Goal: Information Seeking & Learning: Find specific fact

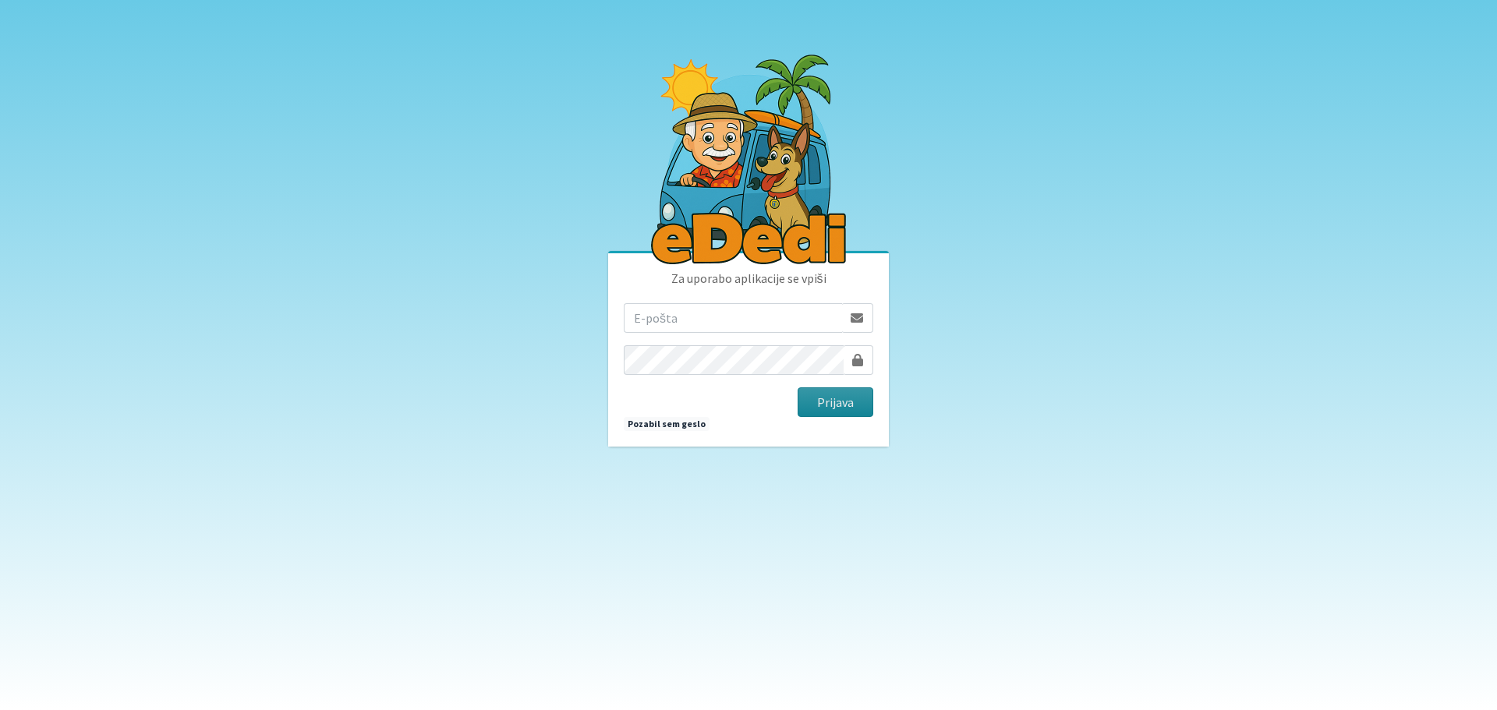
type input "rebeka.leskovic@gmail.com"
click at [852, 404] on button "Prijava" at bounding box center [835, 402] width 76 height 30
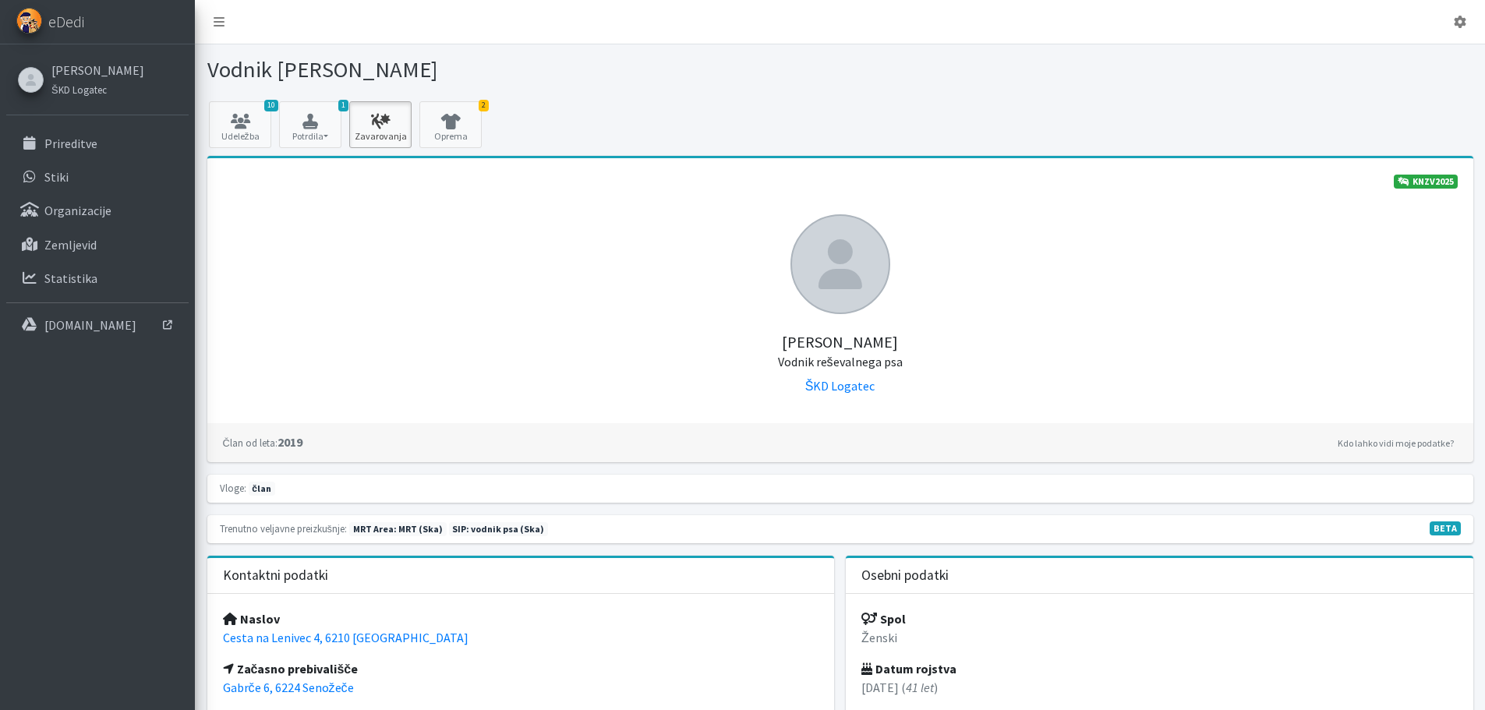
click at [373, 125] on icon at bounding box center [380, 122] width 53 height 16
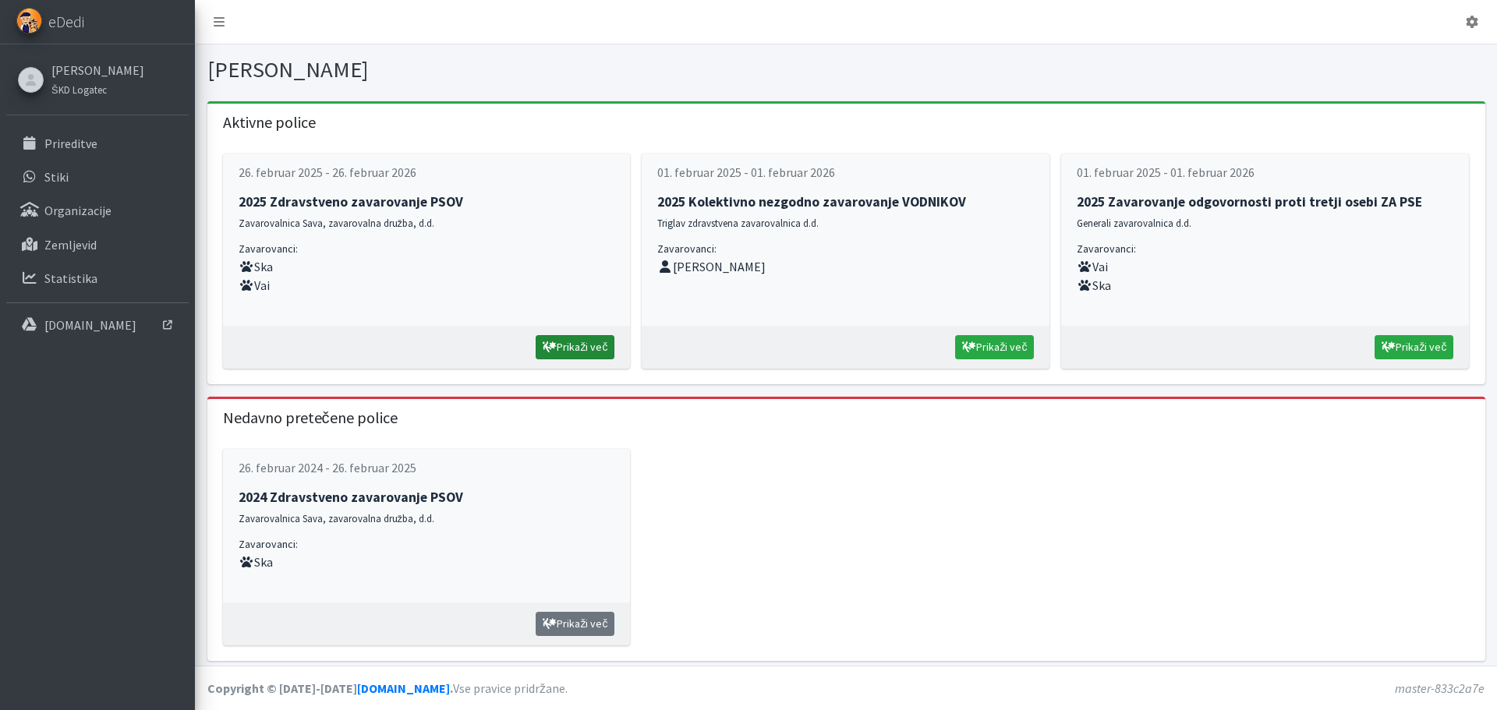
click at [562, 338] on link "Prikaži več" at bounding box center [574, 347] width 79 height 24
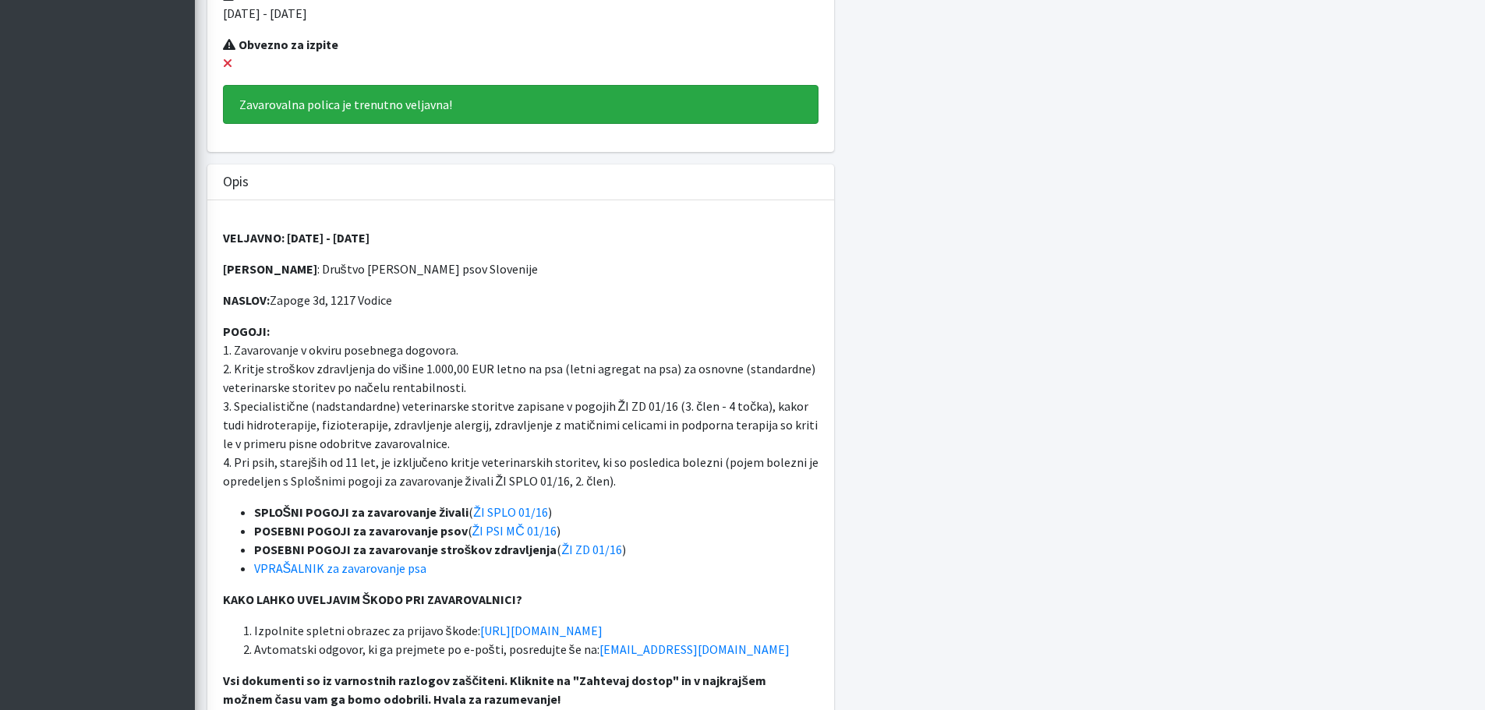
scroll to position [546, 0]
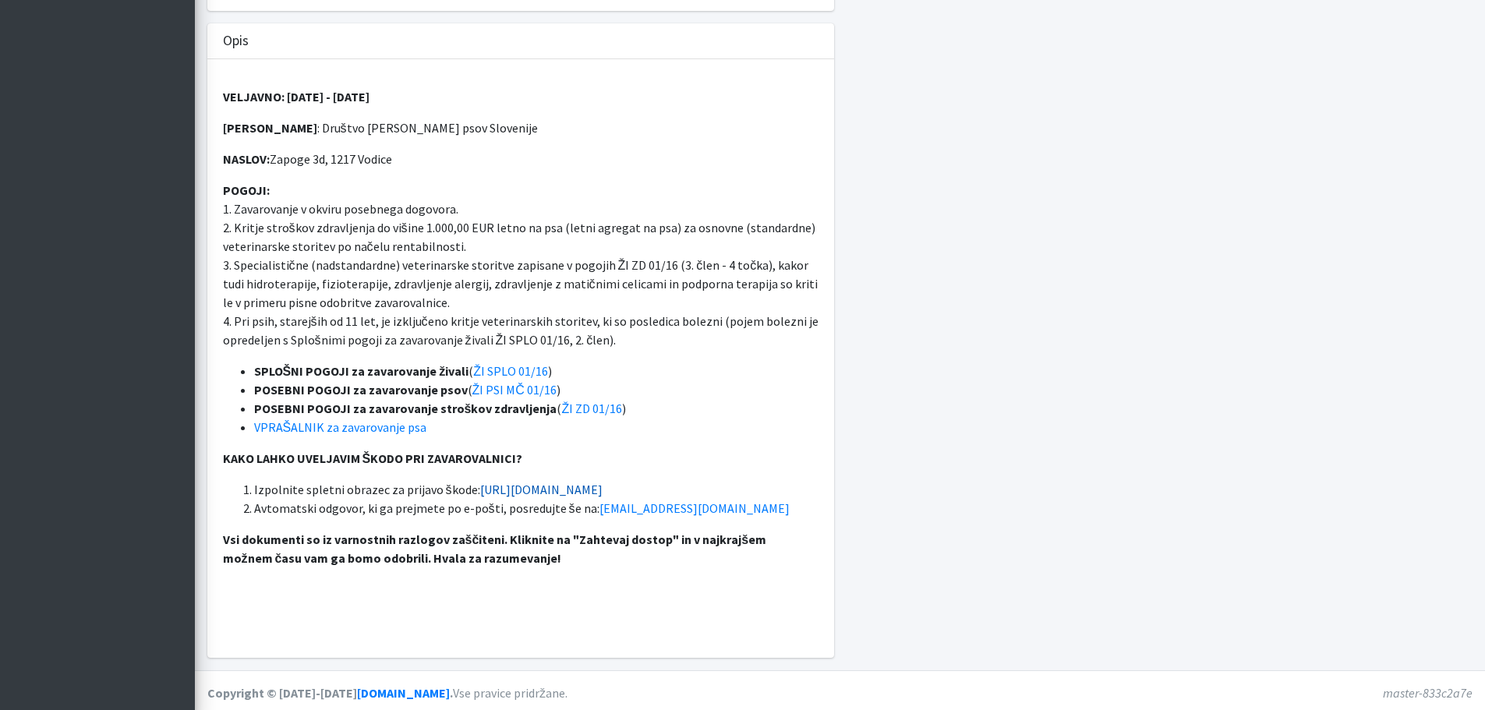
click at [518, 486] on link "https://www.zav-sava.si/prijava-skode" at bounding box center [541, 490] width 122 height 16
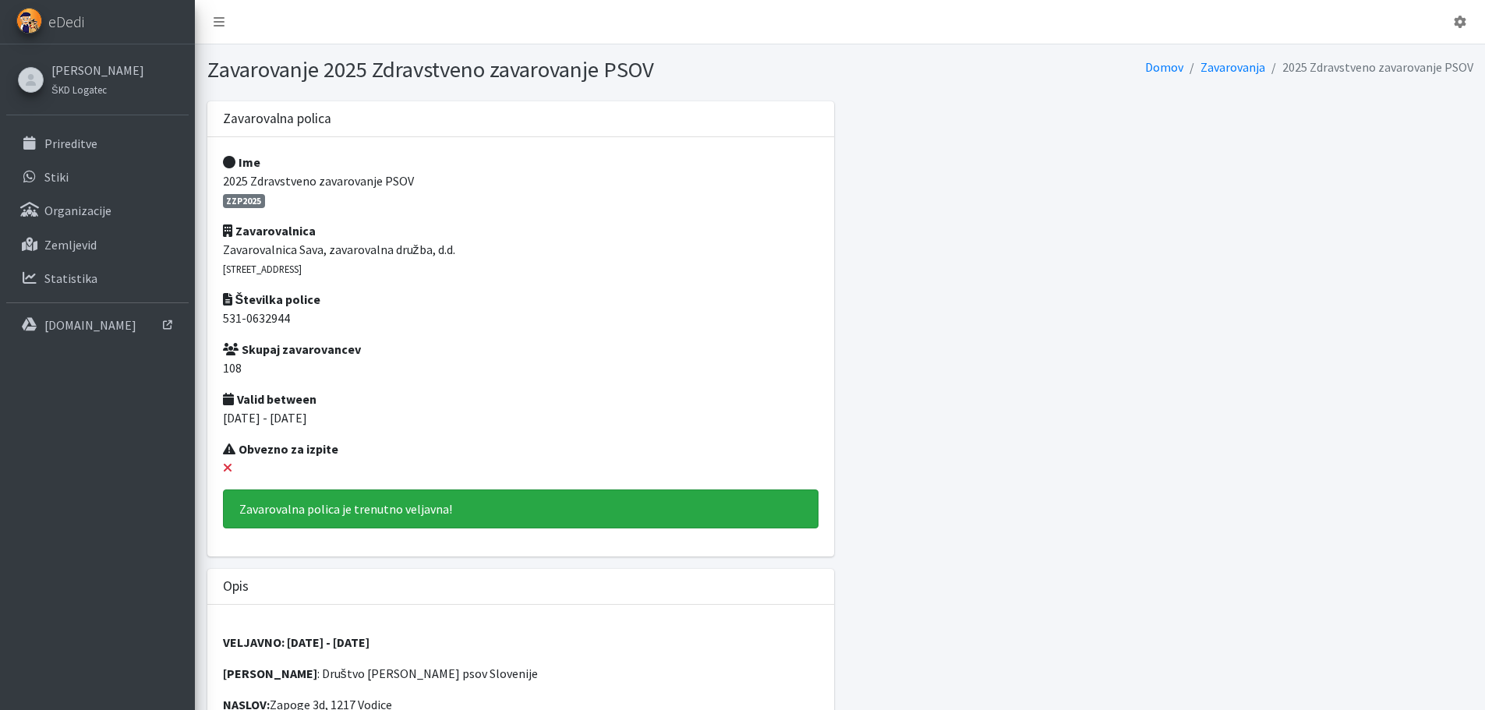
scroll to position [234, 0]
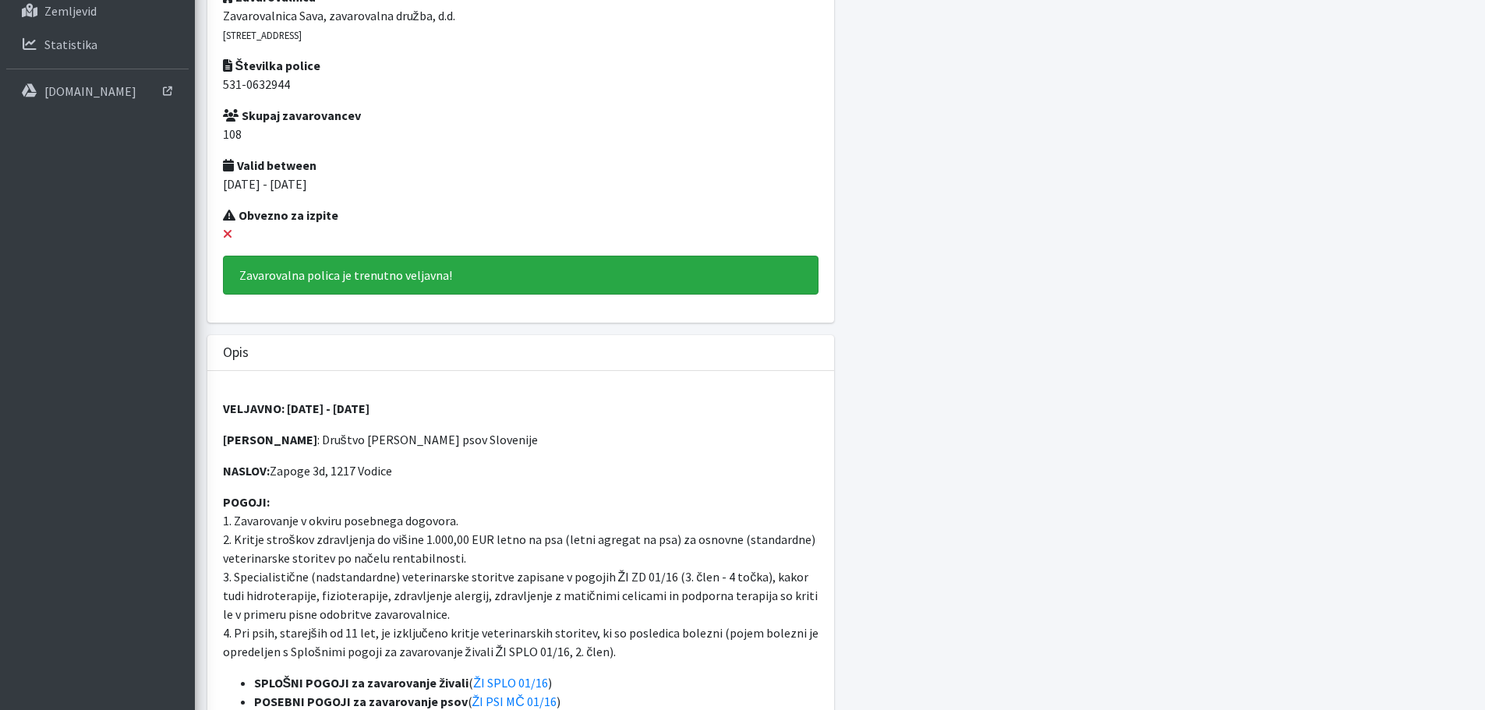
drag, startPoint x: 516, startPoint y: 439, endPoint x: 309, endPoint y: 447, distance: 207.5
click at [309, 447] on p "ZAVAROVANEC : Društvo enota reševalnih psov Slovenije" at bounding box center [521, 439] width 596 height 19
copy p "Društvo enota reševalnih psov Slovenije"
drag, startPoint x: 293, startPoint y: 87, endPoint x: 223, endPoint y: 93, distance: 70.4
click at [223, 93] on p "531-0632944" at bounding box center [521, 84] width 596 height 19
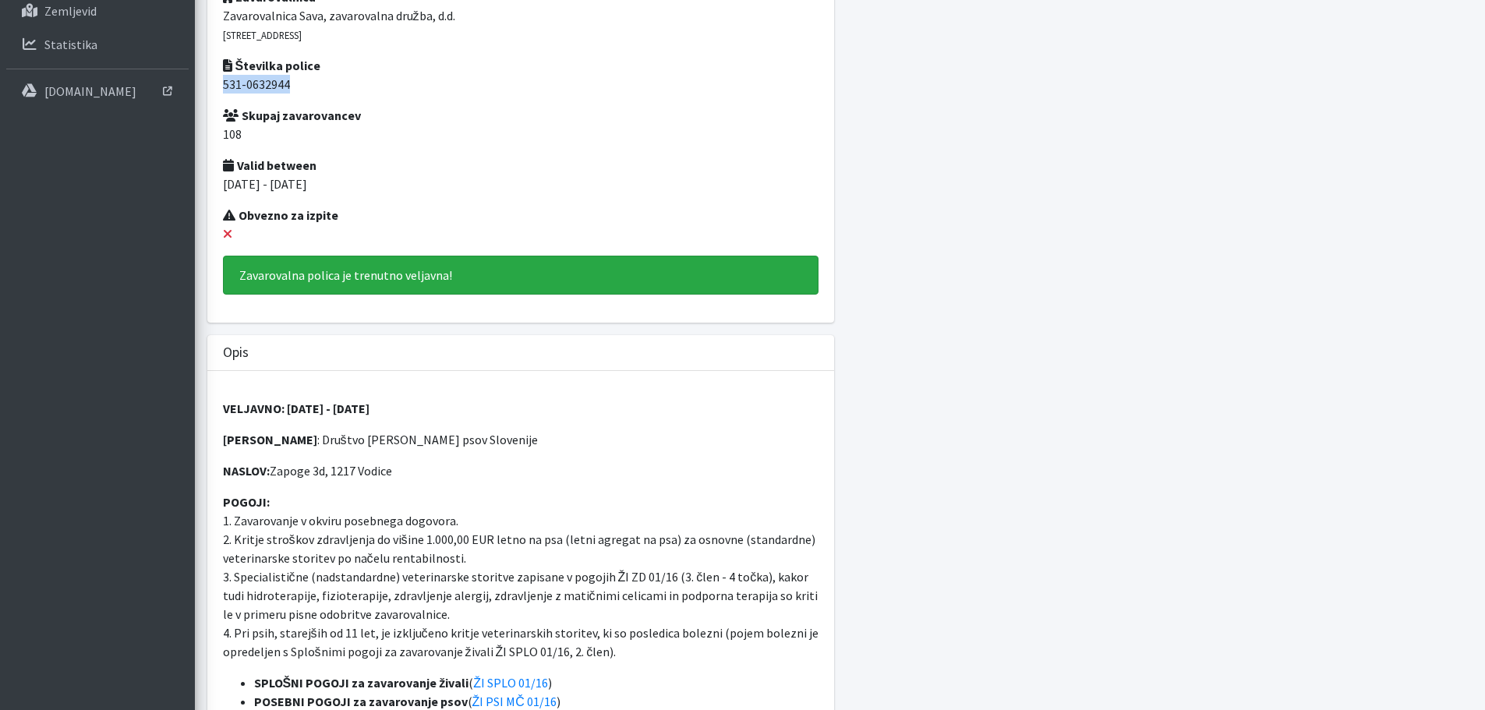
copy p "531-0632944"
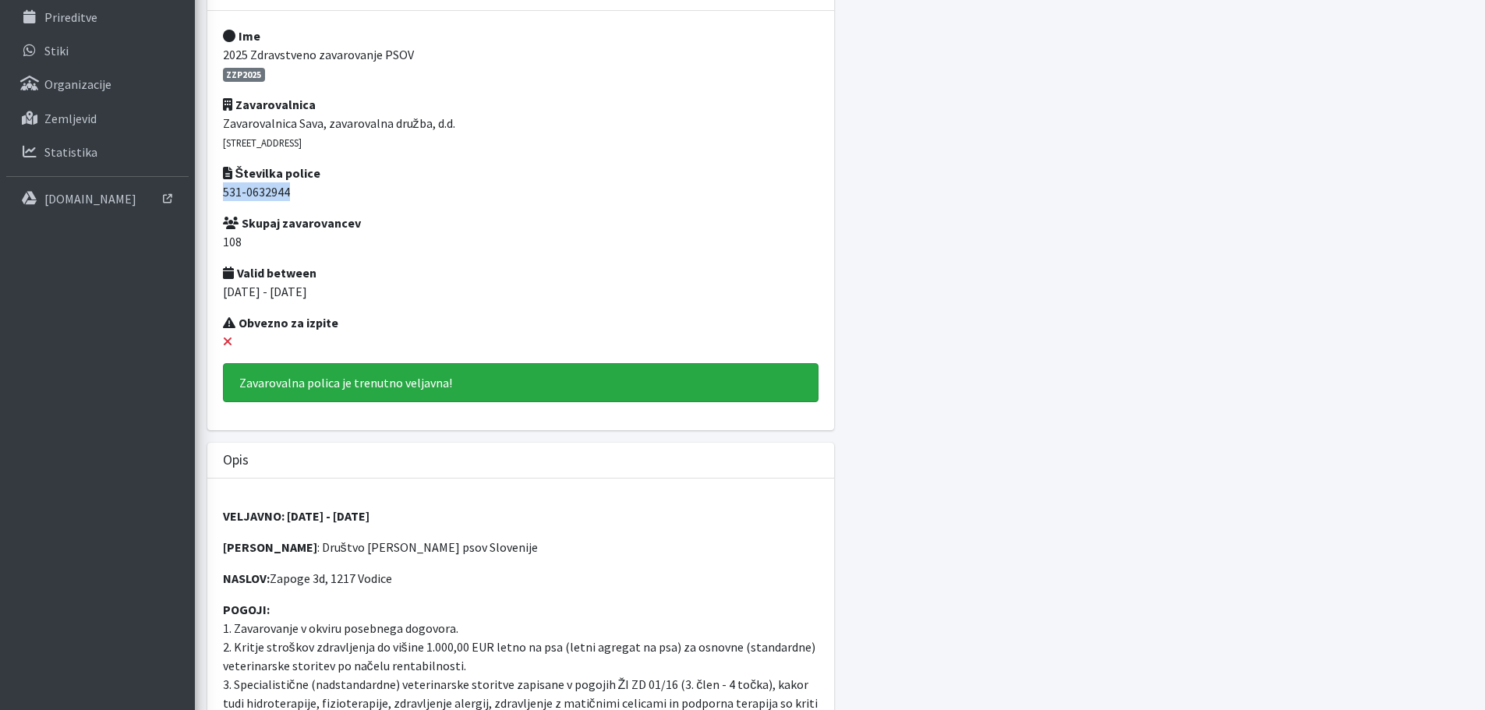
scroll to position [0, 0]
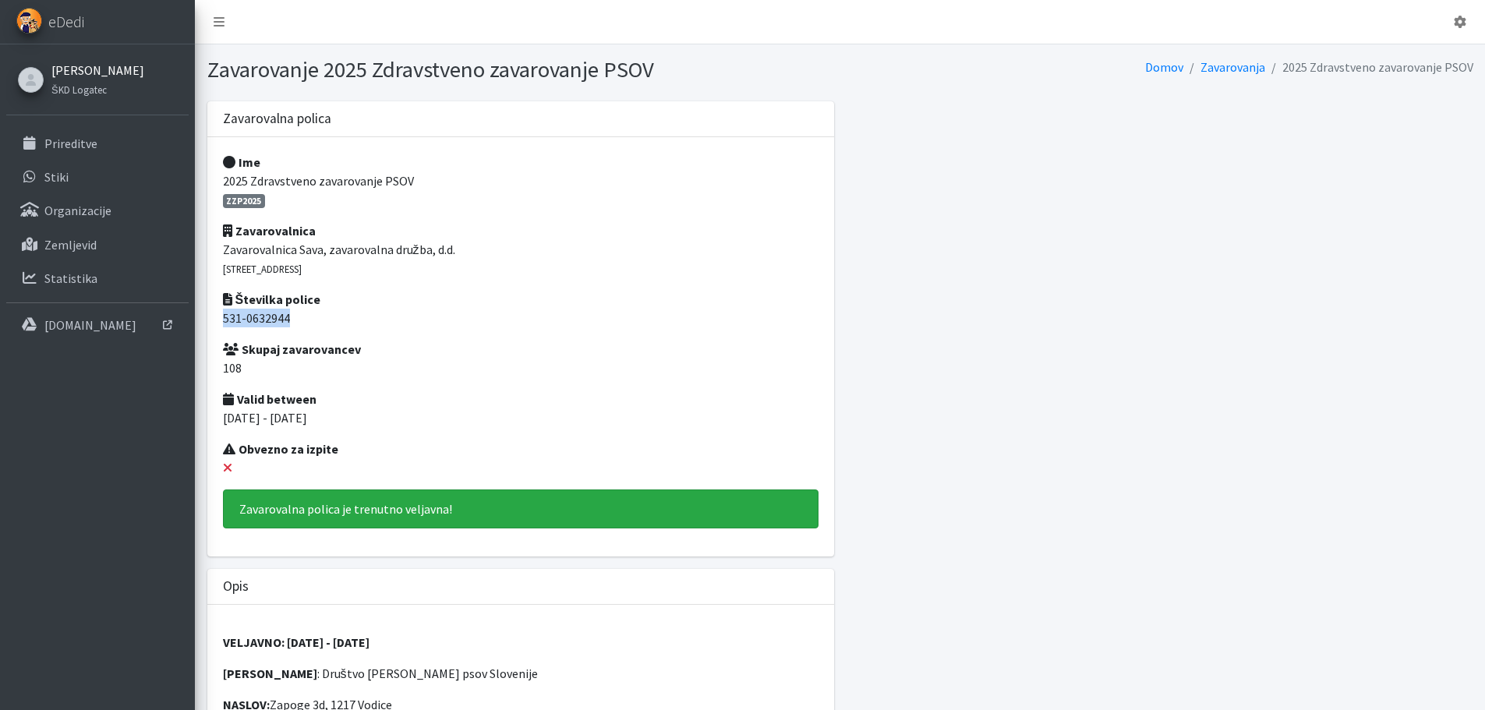
click at [115, 69] on link "[PERSON_NAME]" at bounding box center [97, 70] width 93 height 19
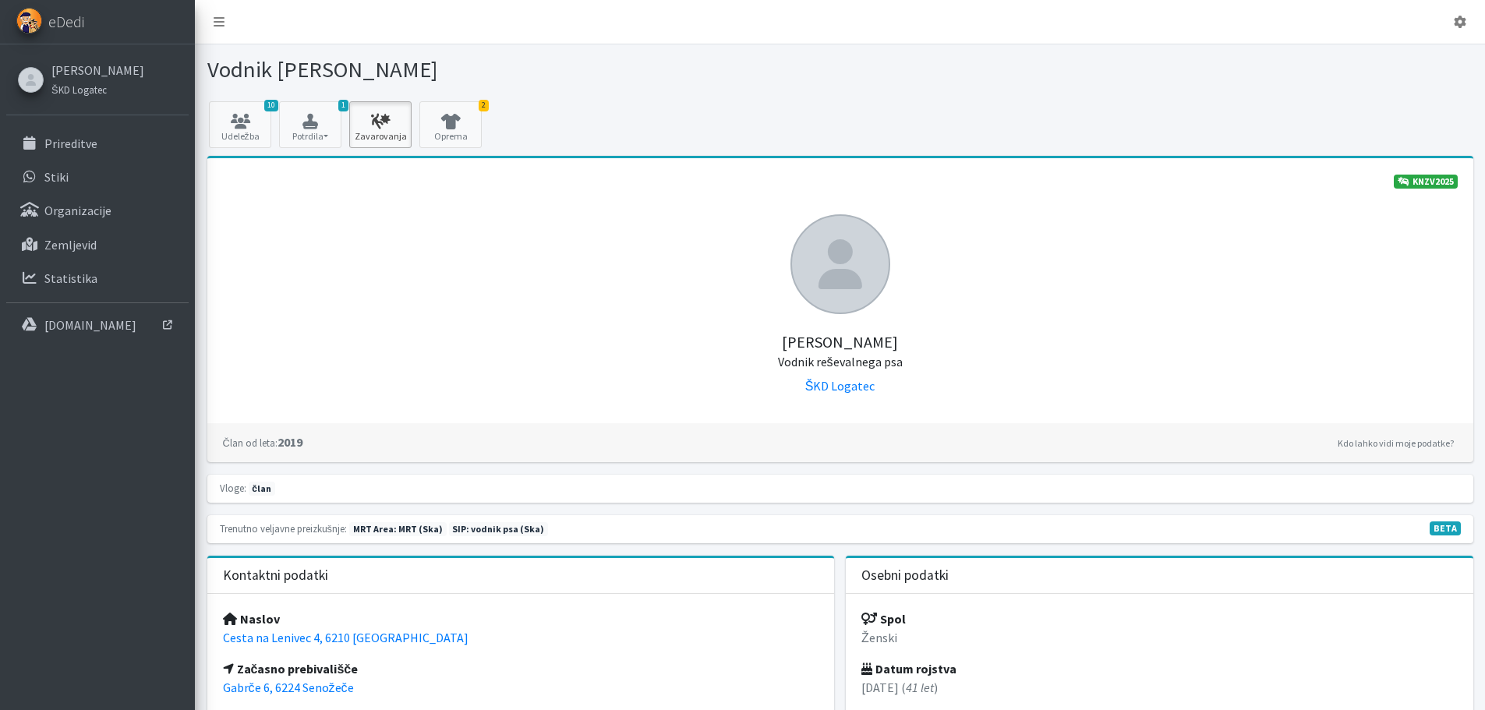
click at [395, 126] on icon at bounding box center [380, 122] width 53 height 16
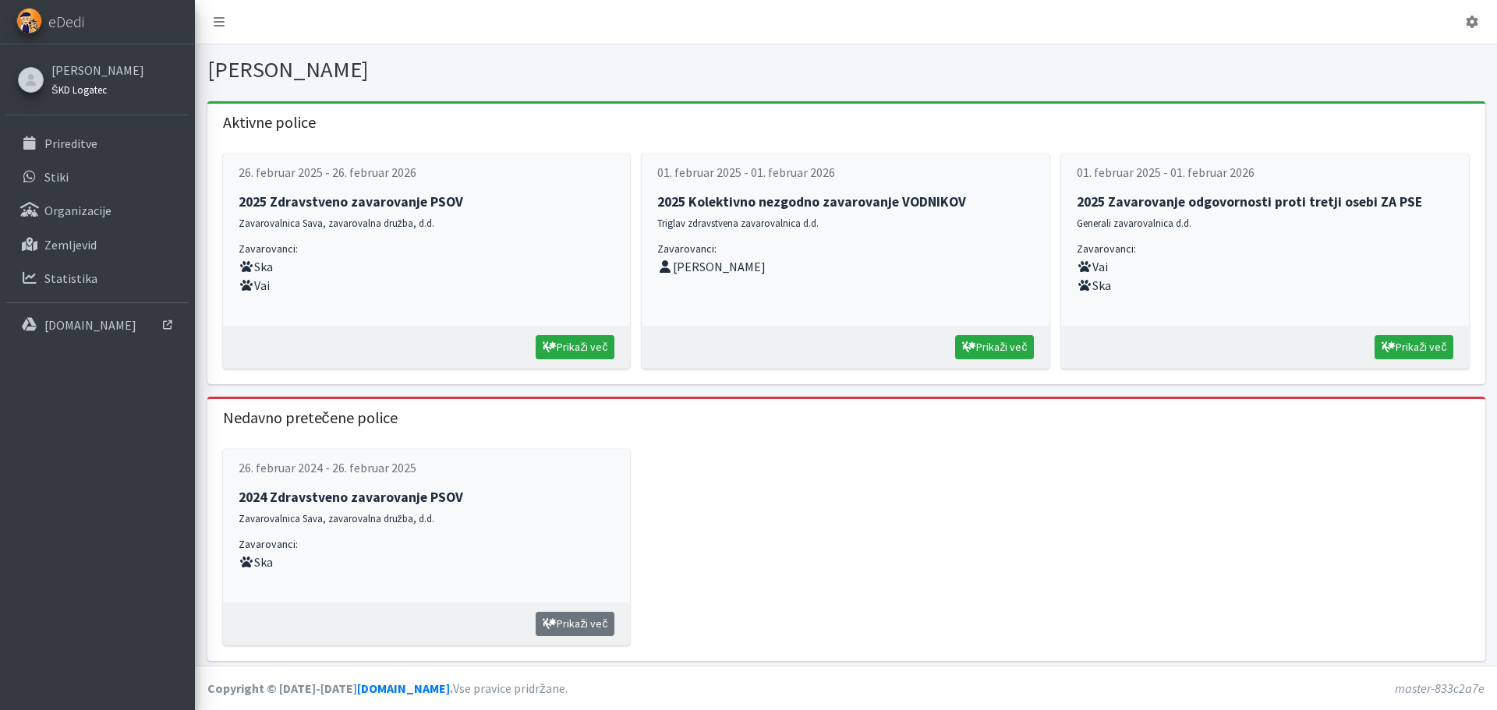
drag, startPoint x: 94, startPoint y: 72, endPoint x: 122, endPoint y: 87, distance: 32.4
click at [94, 73] on link "[PERSON_NAME]" at bounding box center [97, 70] width 93 height 19
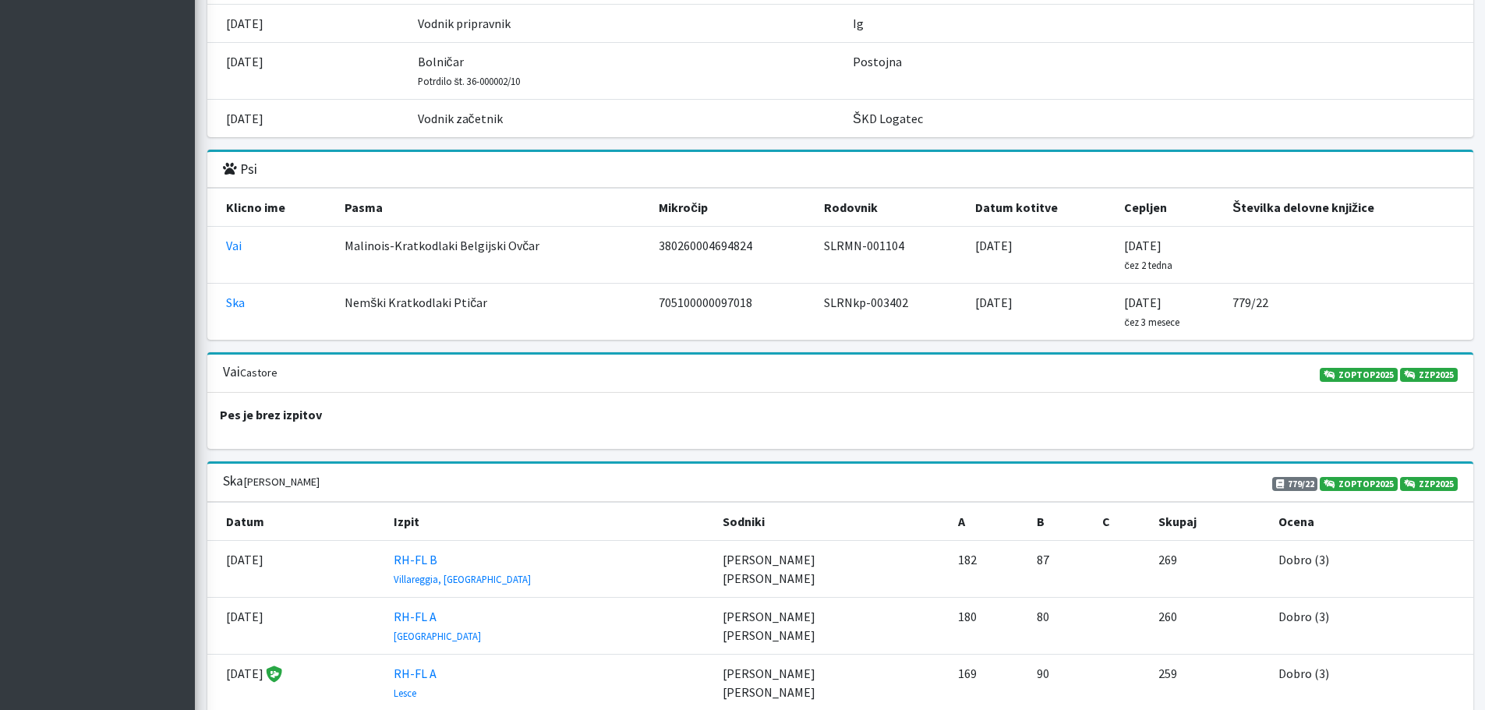
scroll to position [1602, 0]
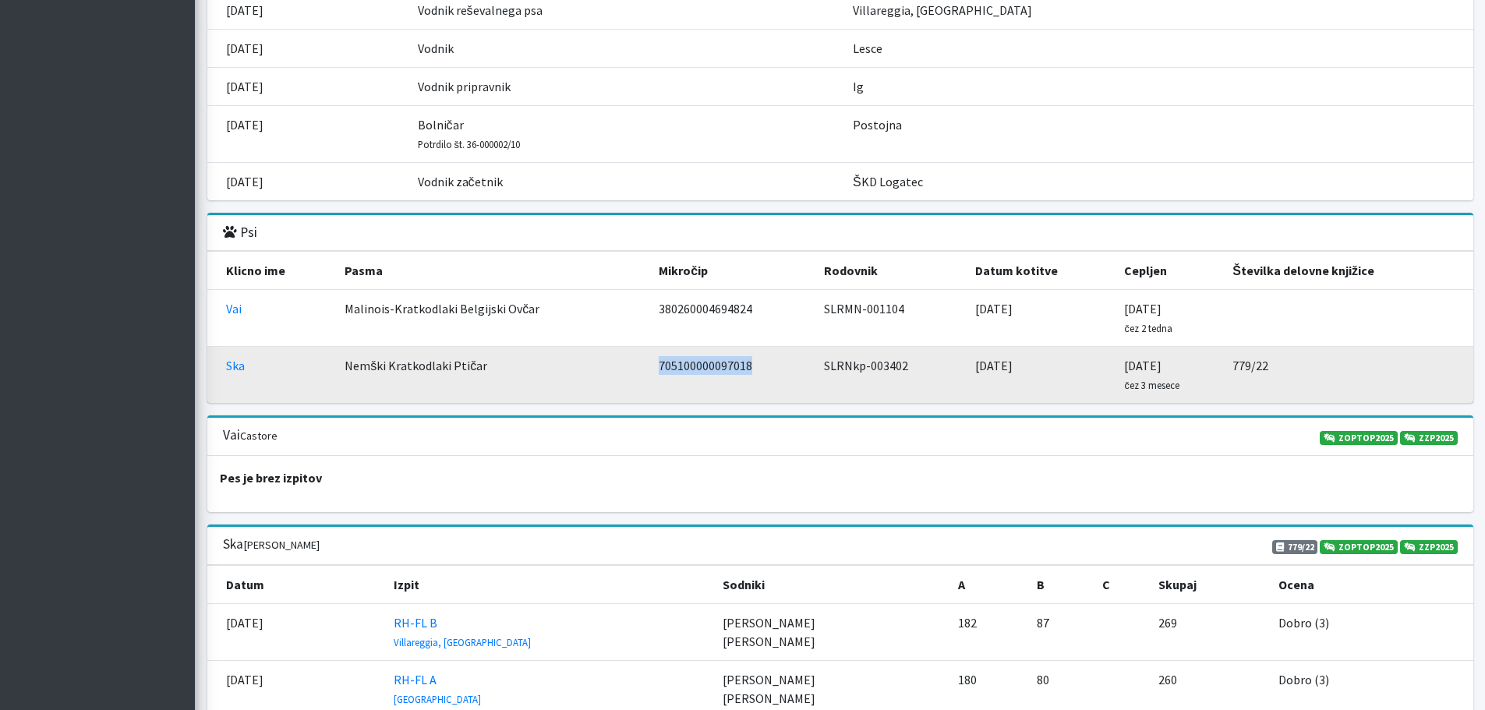
drag, startPoint x: 752, startPoint y: 347, endPoint x: 656, endPoint y: 350, distance: 95.9
click at [656, 350] on td "705100000097018" at bounding box center [731, 375] width 165 height 57
copy td "705100000097018"
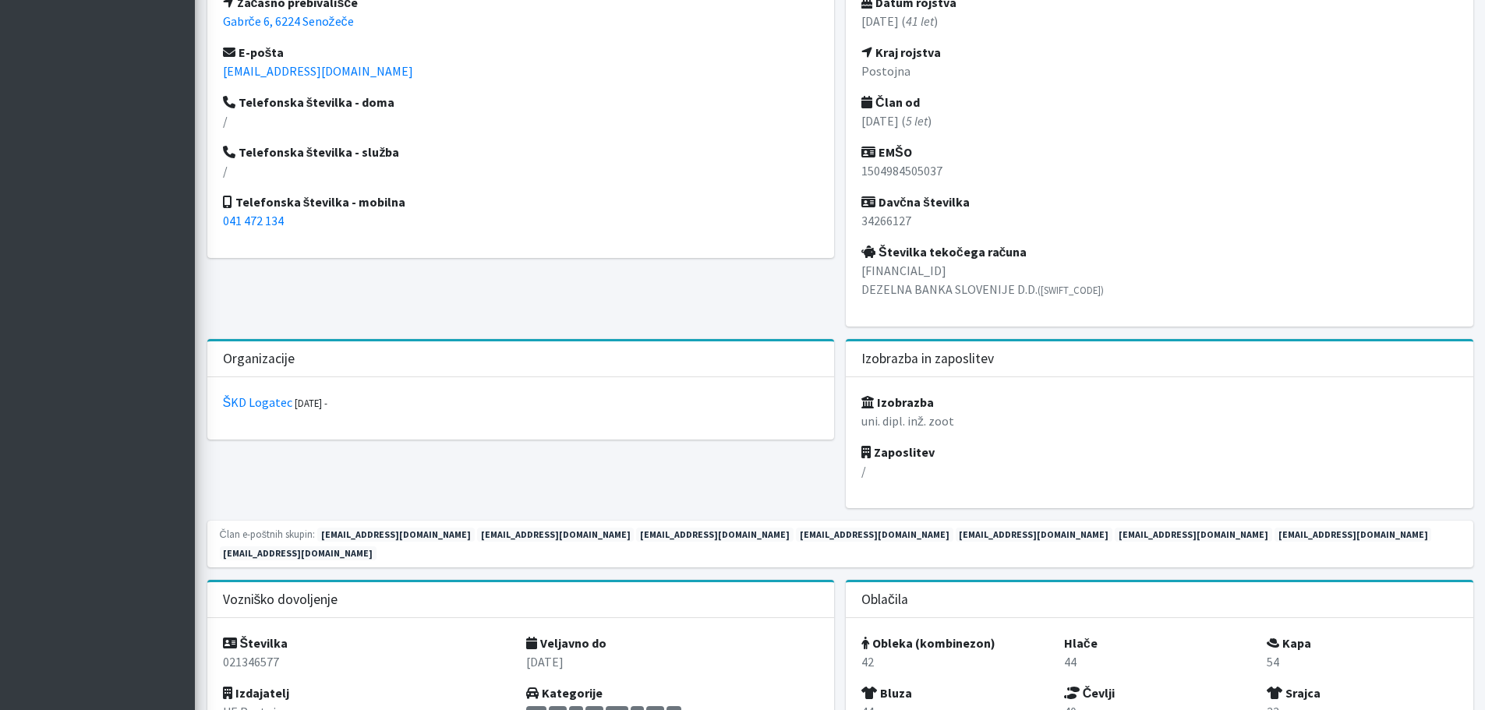
scroll to position [433, 0]
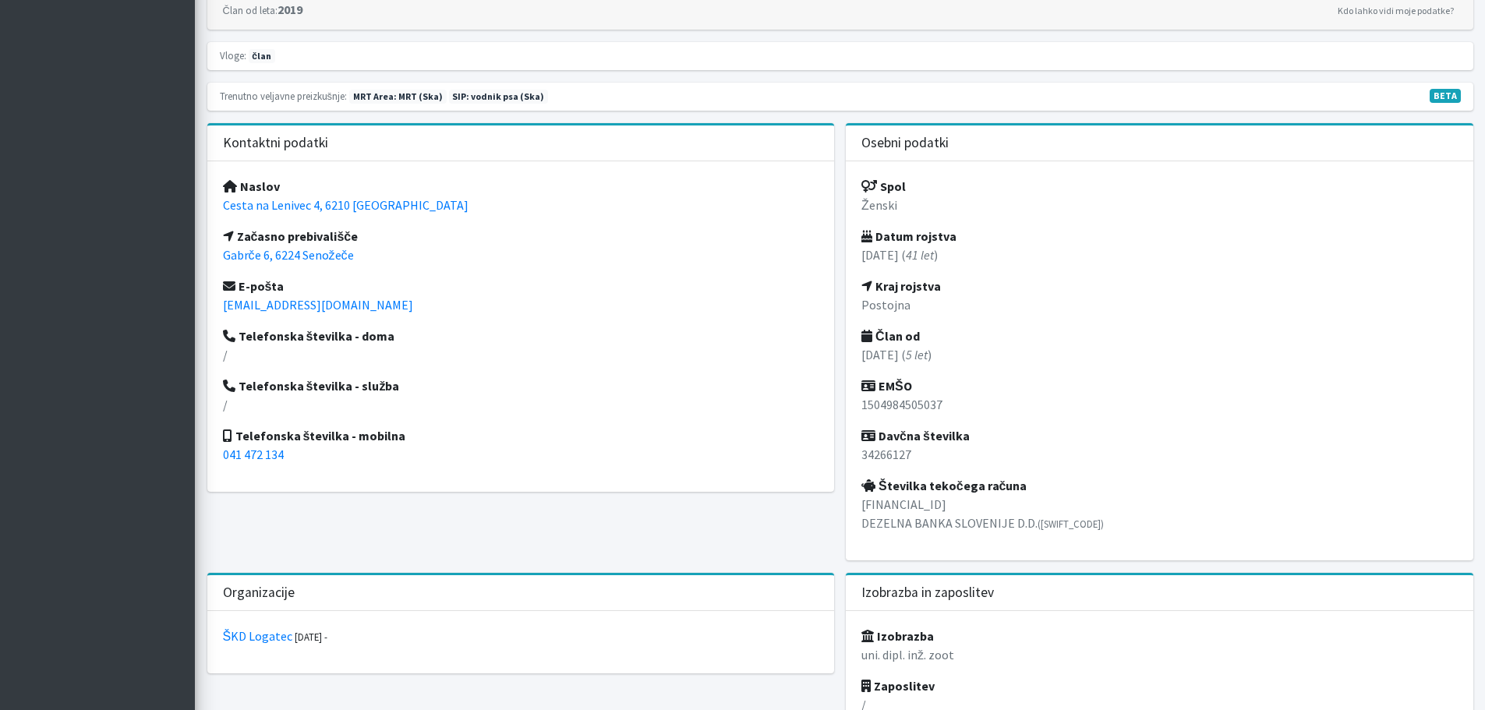
drag, startPoint x: 989, startPoint y: 505, endPoint x: 859, endPoint y: 510, distance: 130.3
click at [859, 510] on div "Spol Ženski Datum rojstva 15.04.1984 ( 41 let ) Kraj rojstva Postojna Član od 2…" at bounding box center [1159, 360] width 627 height 399
copy p "SI56 1915 0501 4129 267"
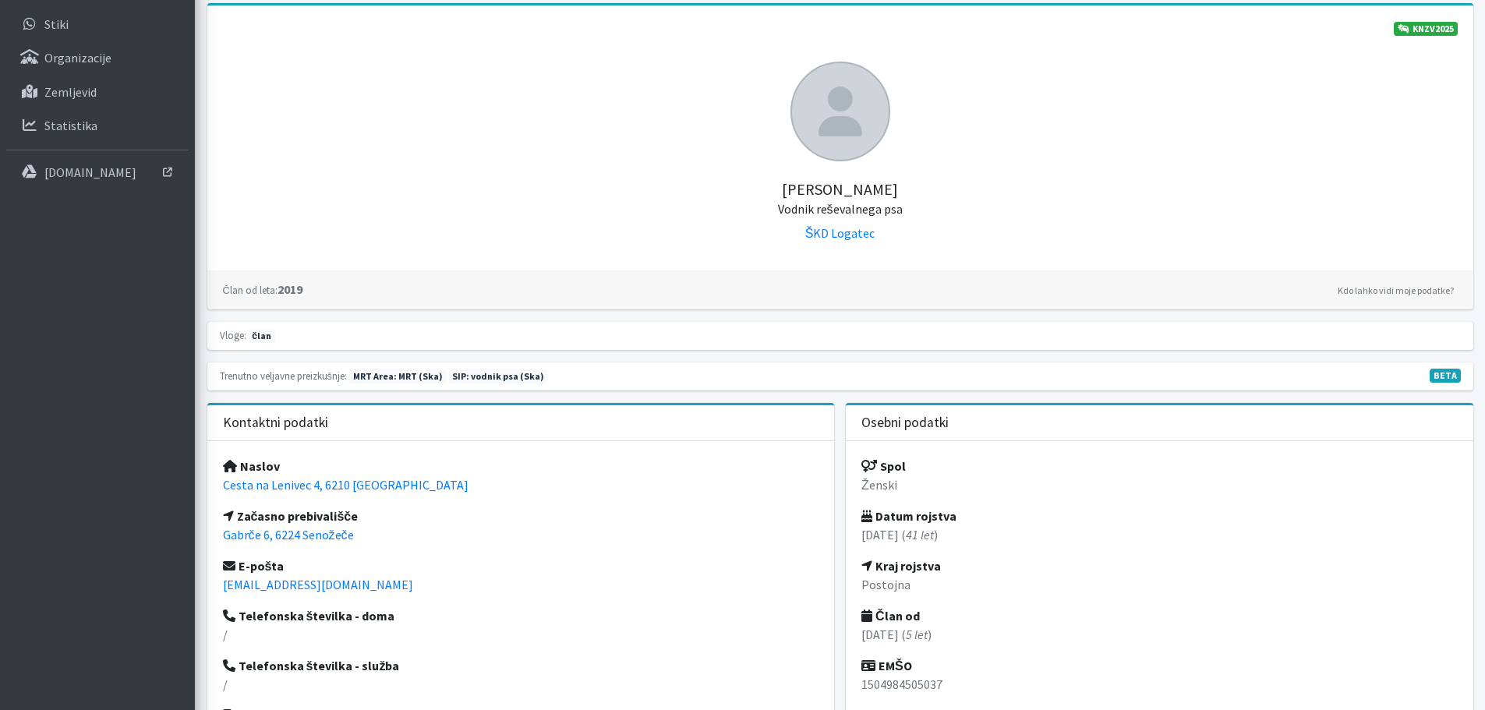
scroll to position [0, 0]
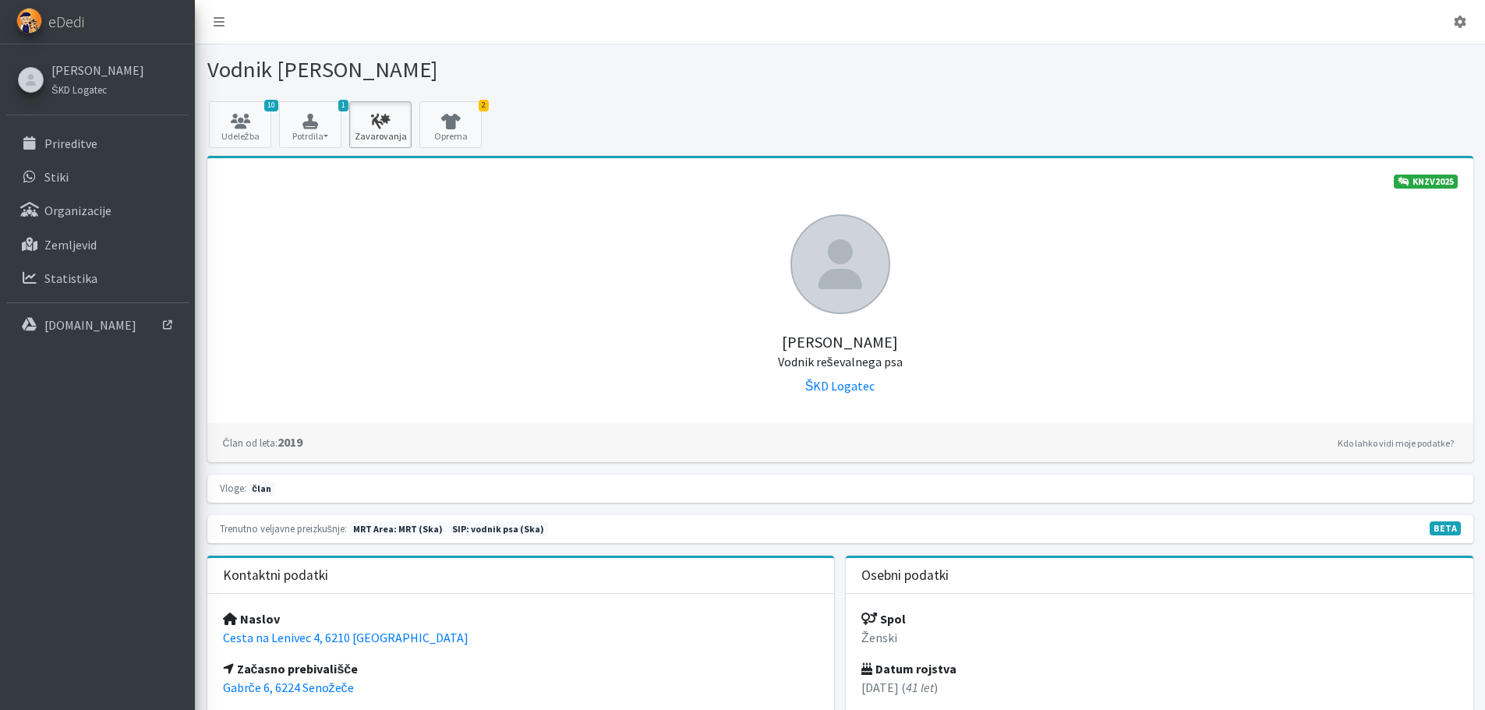
drag, startPoint x: 368, startPoint y: 123, endPoint x: 380, endPoint y: 136, distance: 17.1
click at [368, 123] on icon at bounding box center [380, 122] width 53 height 16
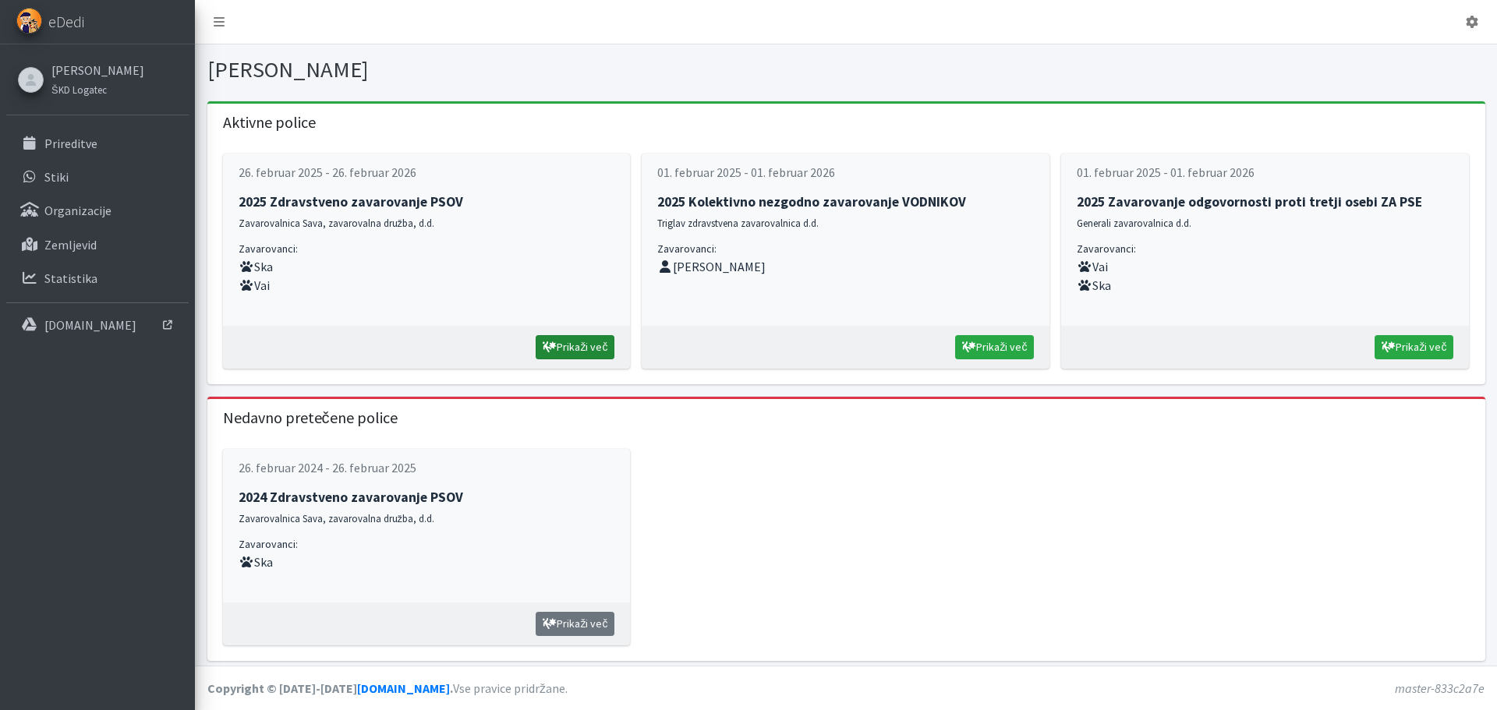
click at [564, 344] on link "Prikaži več" at bounding box center [574, 347] width 79 height 24
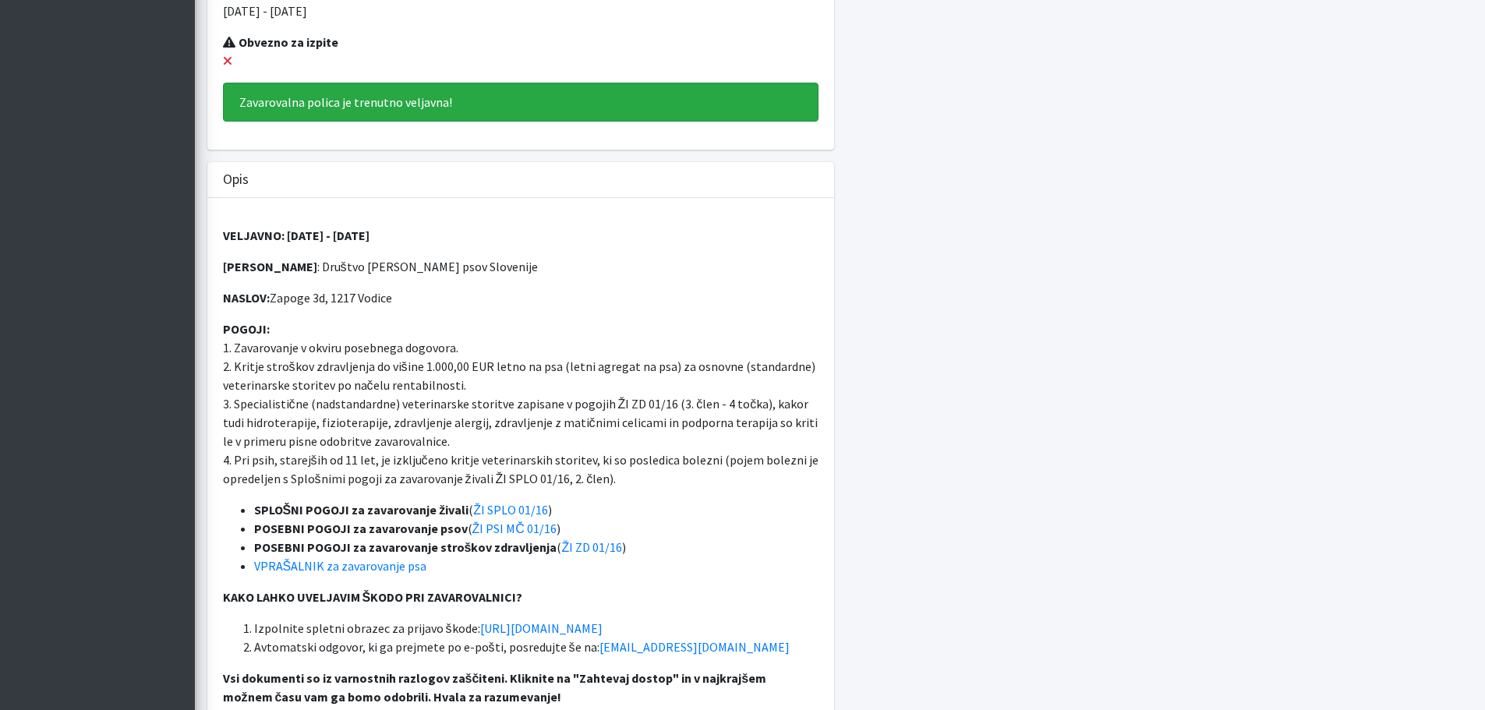
scroll to position [546, 0]
